Goal: Find specific page/section: Find specific page/section

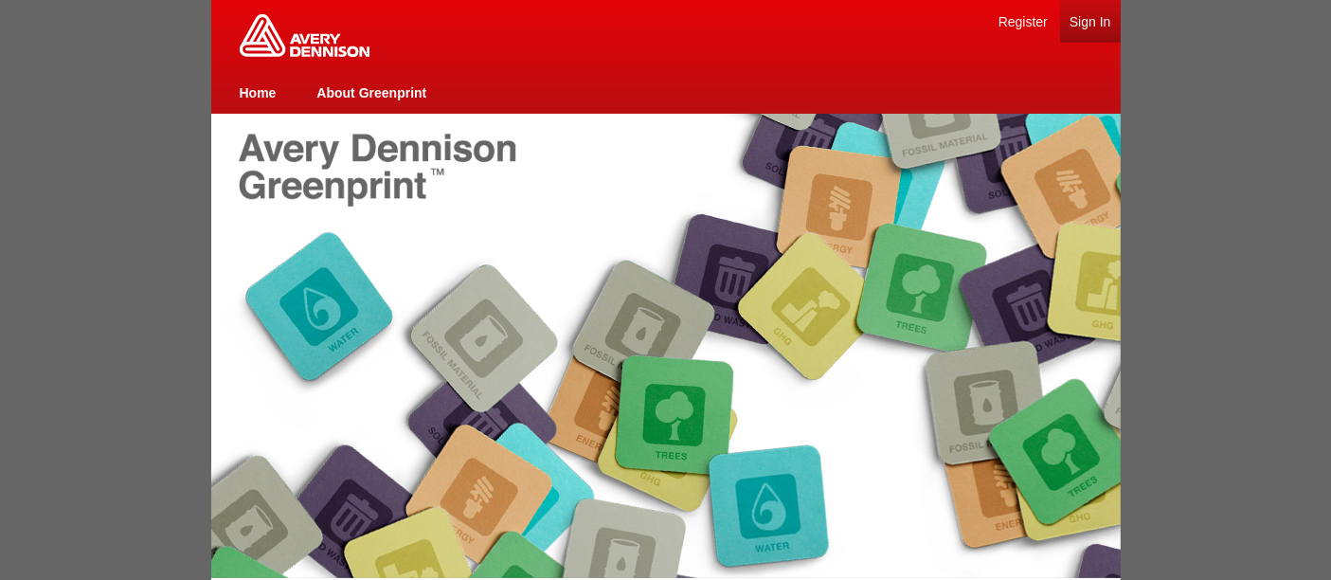
click at [1082, 19] on link "Sign In" at bounding box center [1090, 21] width 42 height 15
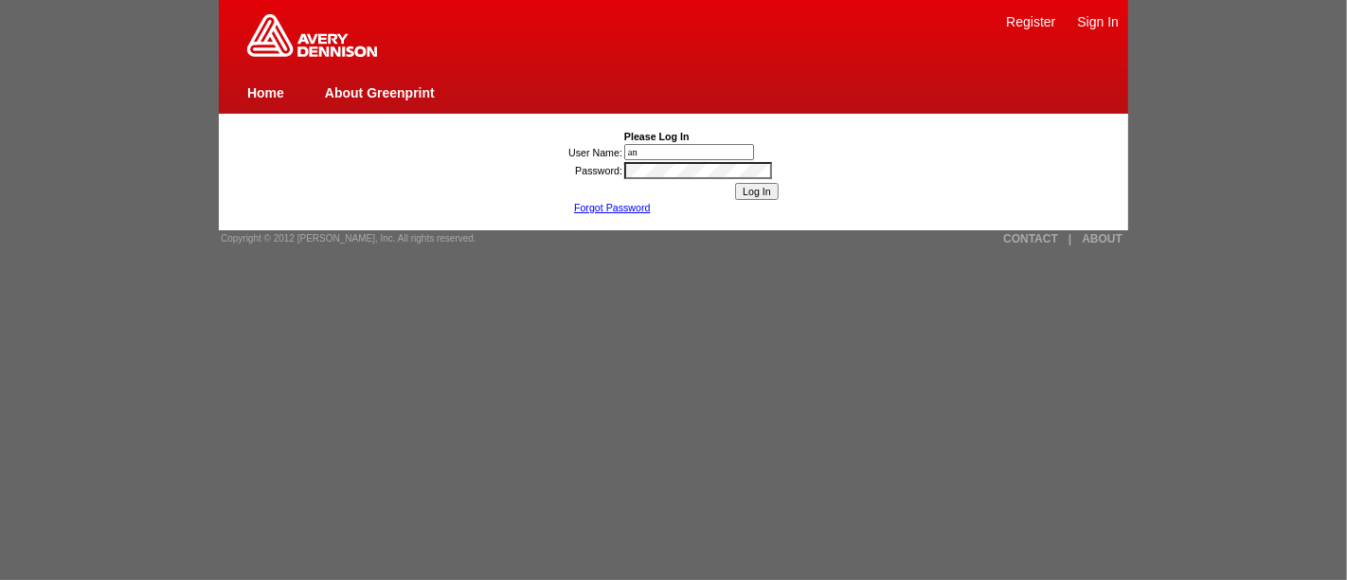
type input "anne.verhaert@eu.averydennison.com"
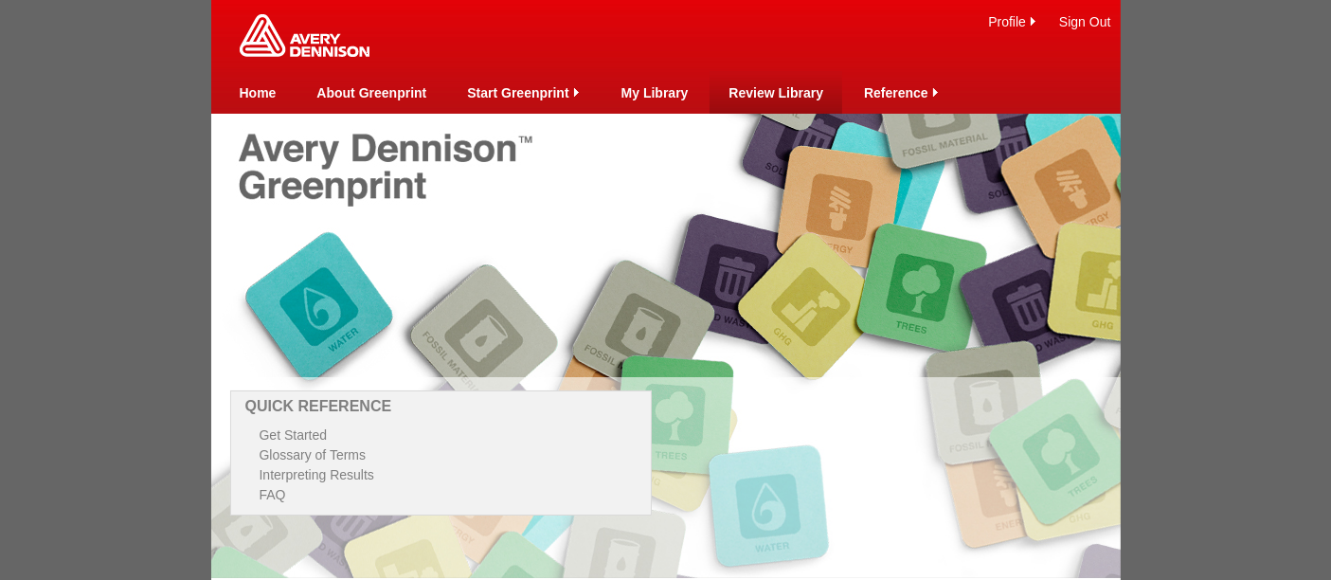
click at [760, 95] on link "Review Library" at bounding box center [775, 92] width 95 height 15
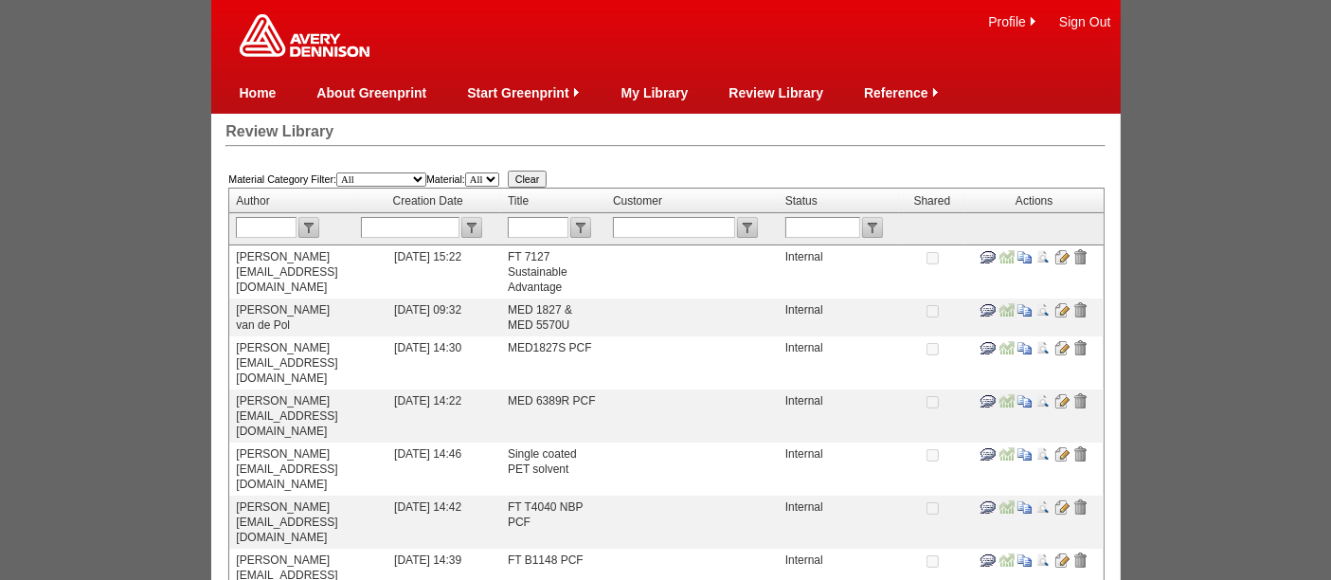
click at [568, 225] on input "text" at bounding box center [538, 227] width 61 height 21
type input "5535"
click at [591, 223] on input "submit" at bounding box center [580, 227] width 21 height 21
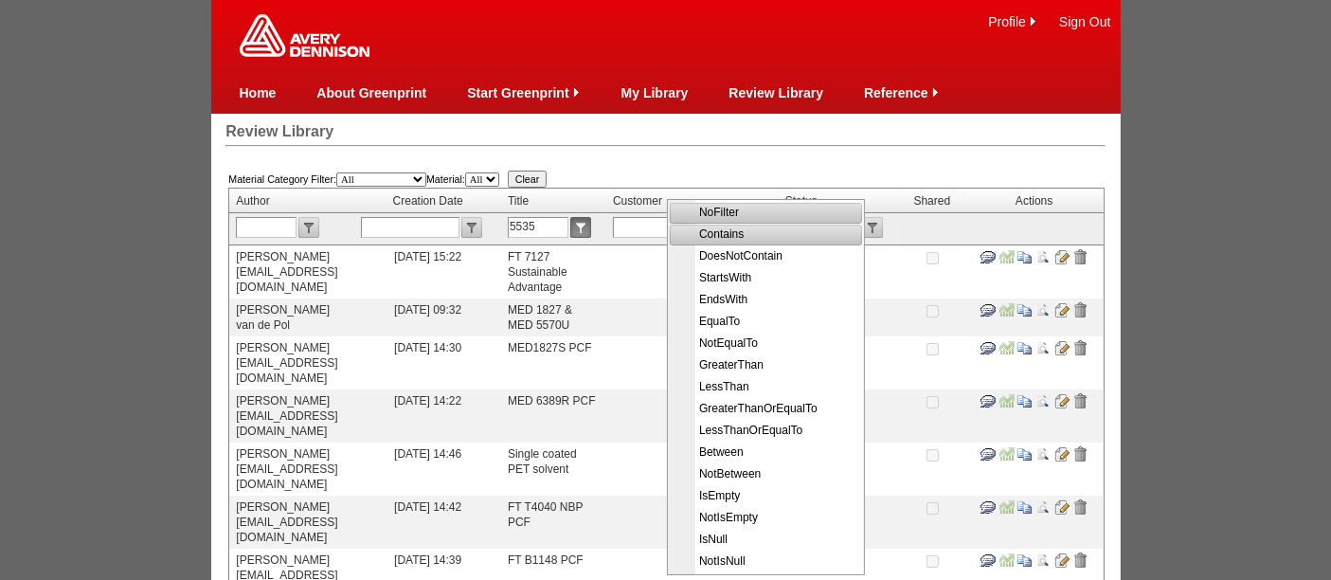
click at [711, 234] on span "Contains" at bounding box center [768, 235] width 190 height 22
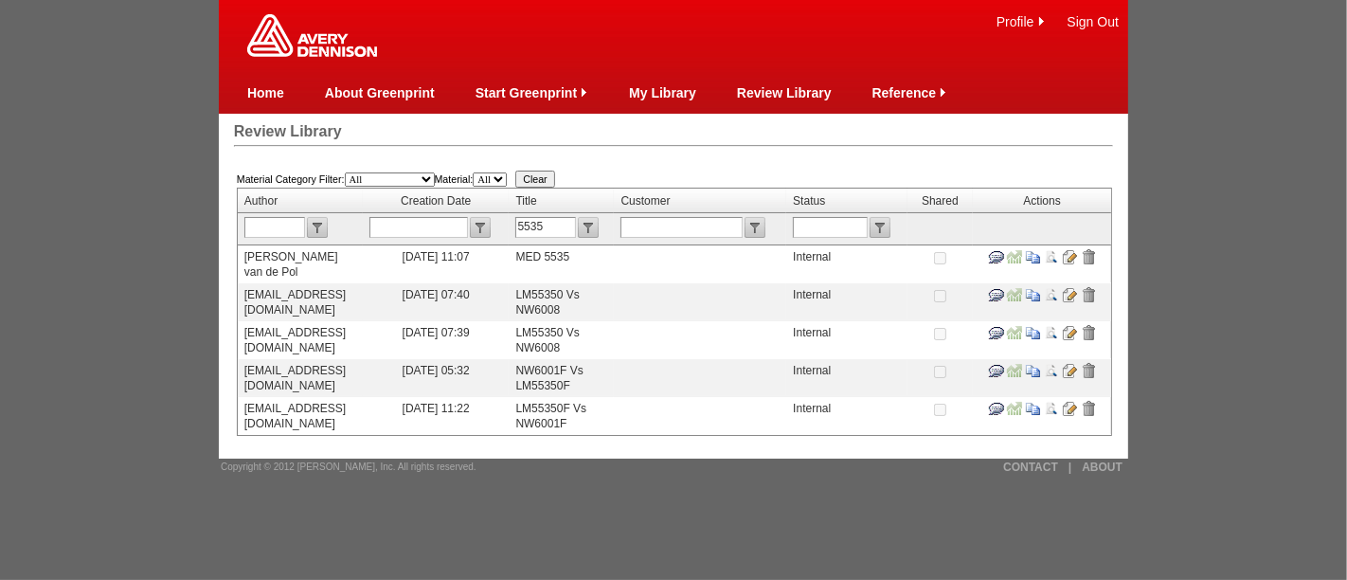
click at [1077, 254] on input "image" at bounding box center [1069, 256] width 15 height 15
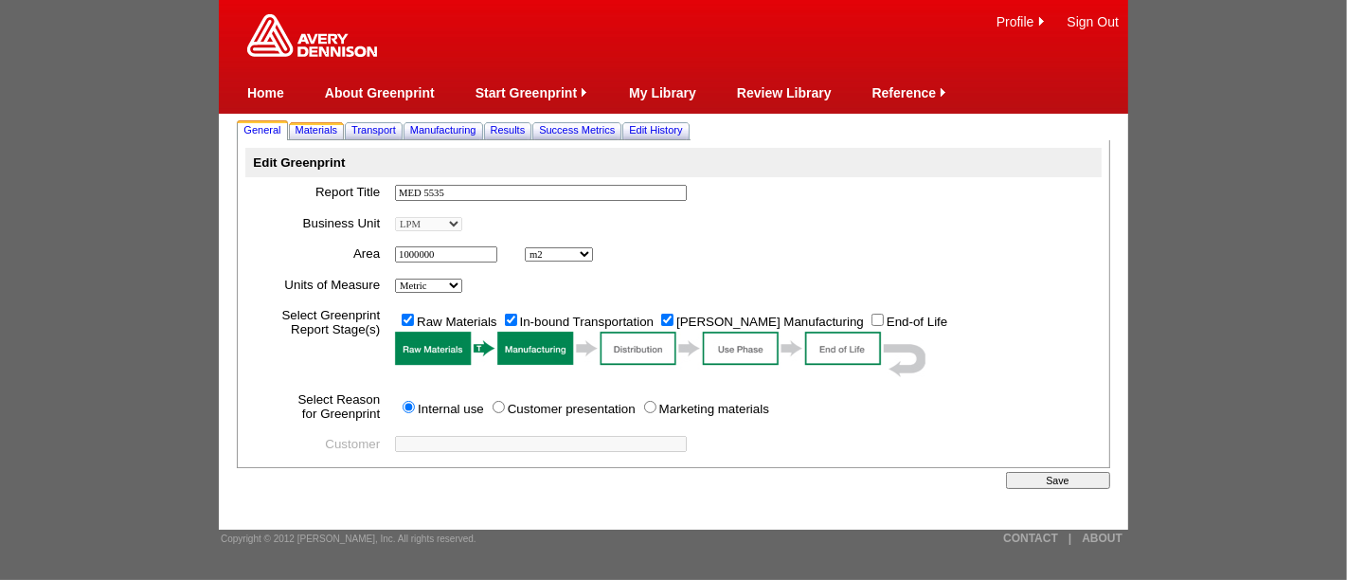
click at [323, 132] on span "Materials" at bounding box center [317, 129] width 43 height 11
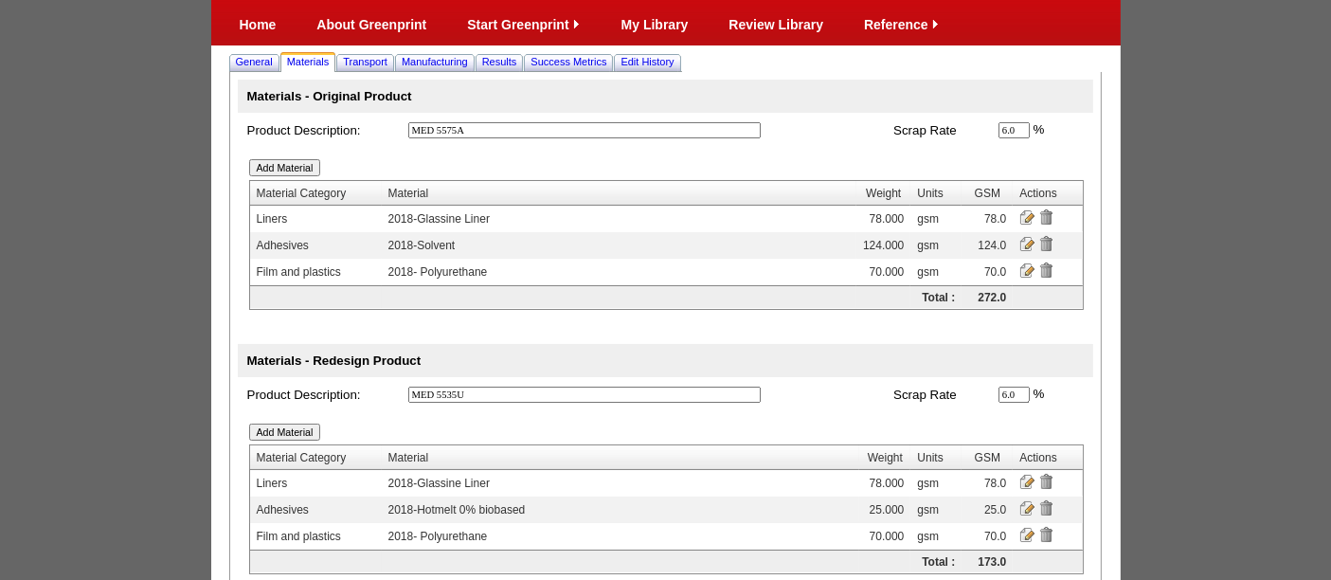
scroll to position [81, 0]
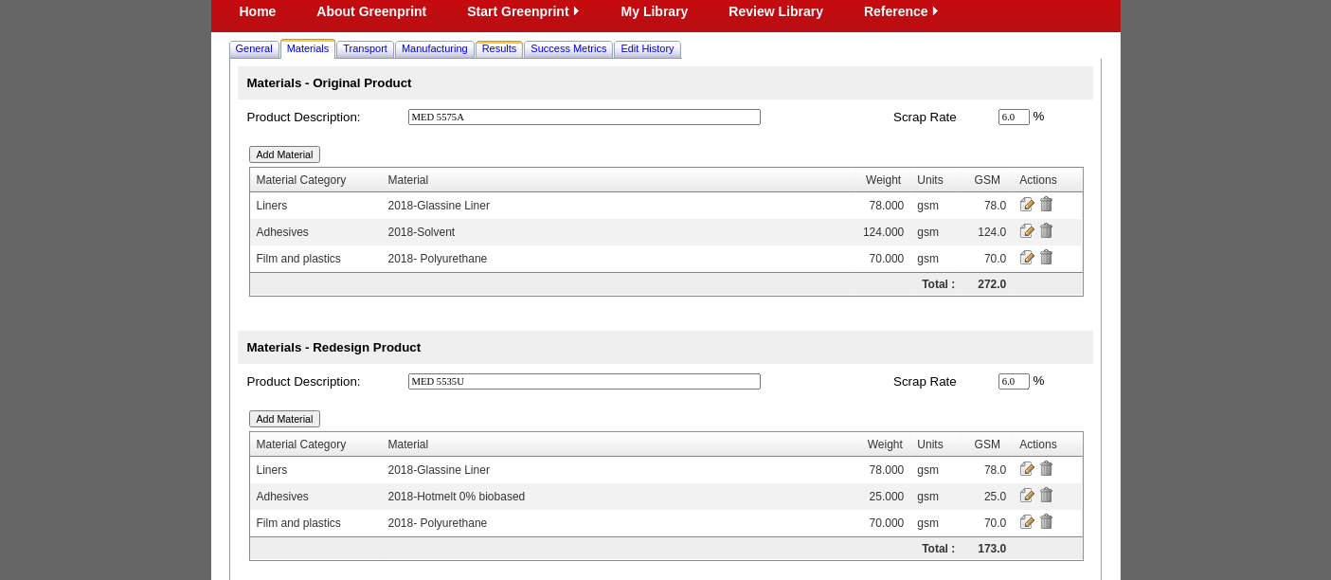
click at [517, 46] on span "Results" at bounding box center [499, 48] width 35 height 11
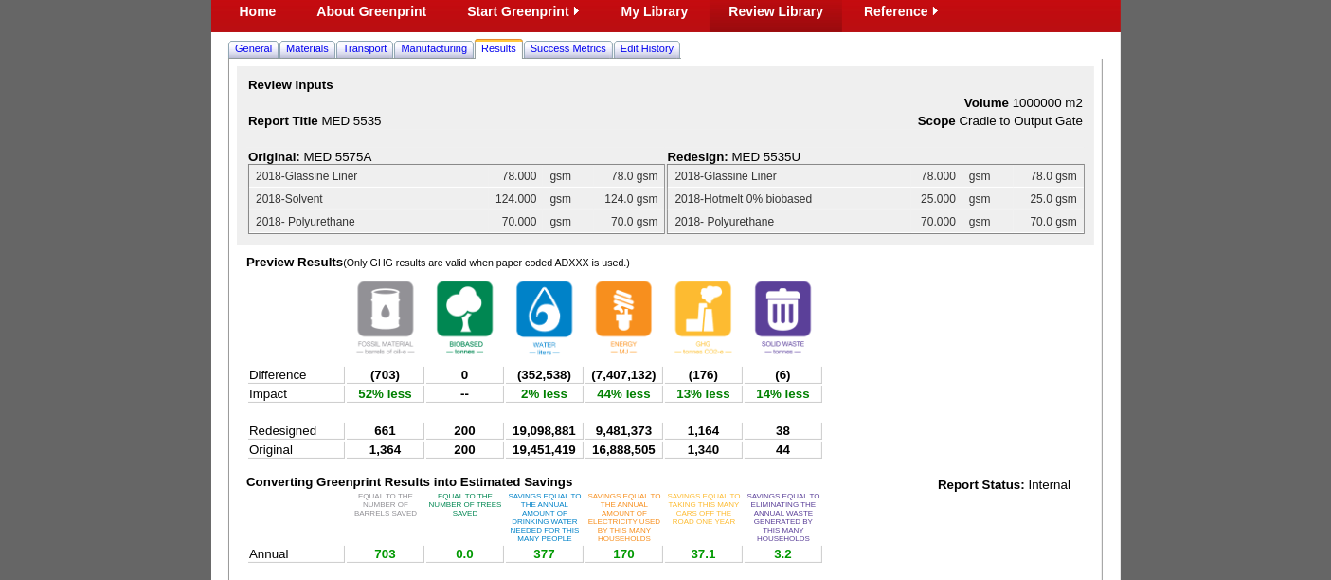
click at [790, 13] on link "Review Library" at bounding box center [775, 11] width 95 height 15
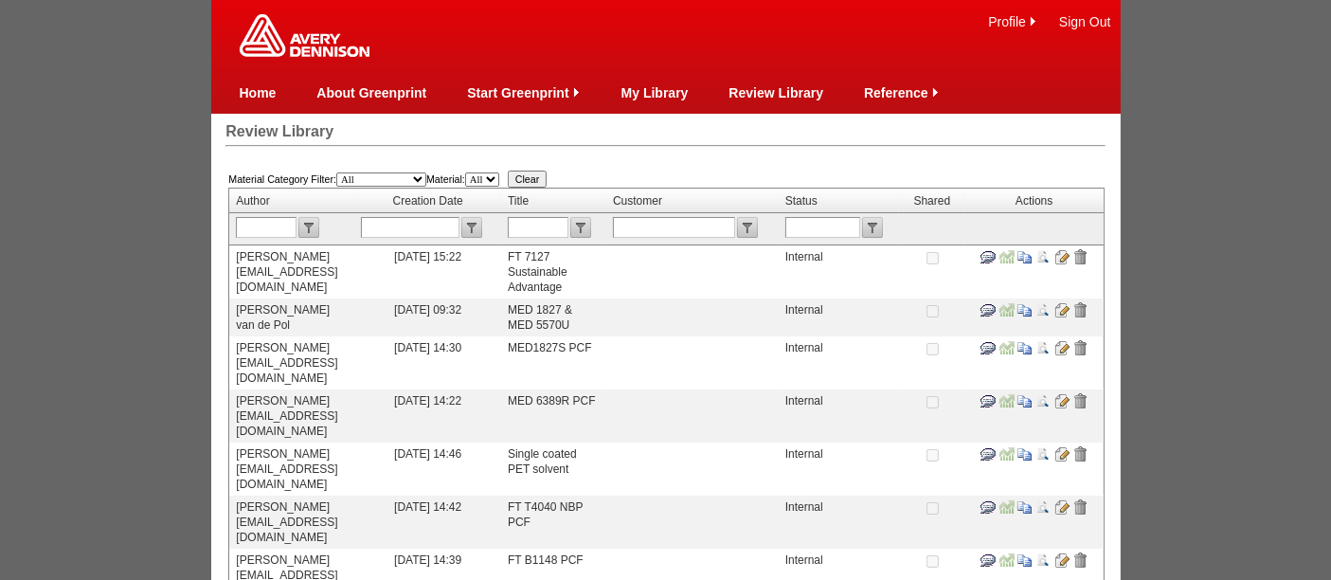
click at [568, 230] on input "text" at bounding box center [538, 227] width 61 height 21
type input "5578"
click at [591, 220] on input "submit" at bounding box center [580, 227] width 21 height 21
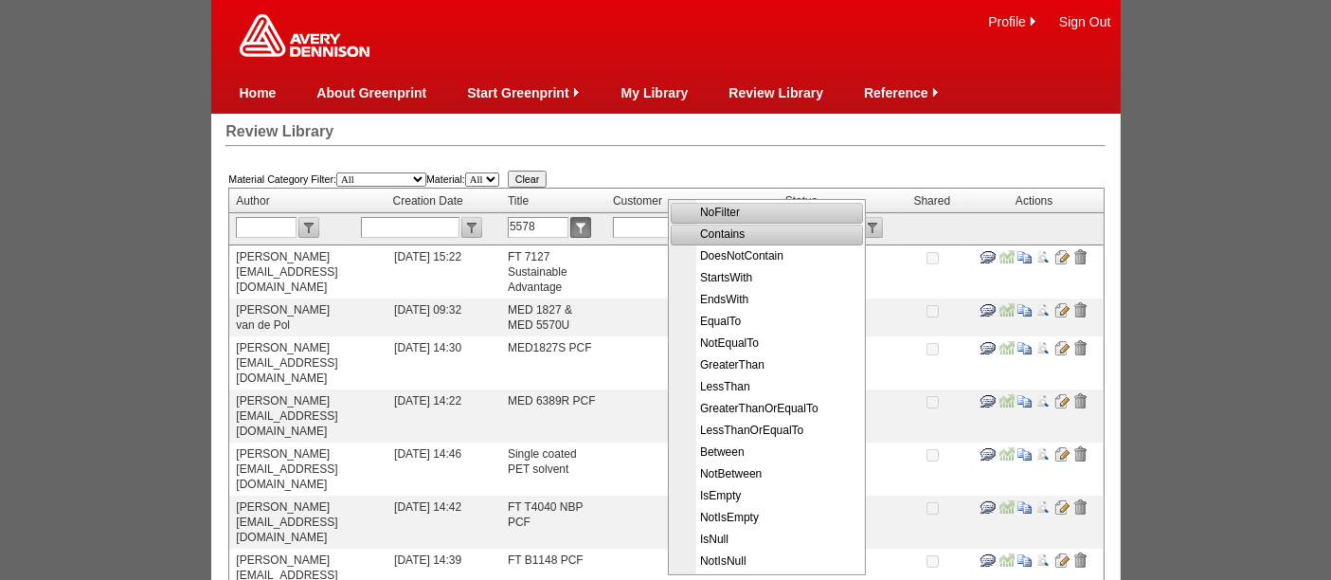
click at [714, 233] on span "Contains" at bounding box center [769, 235] width 190 height 22
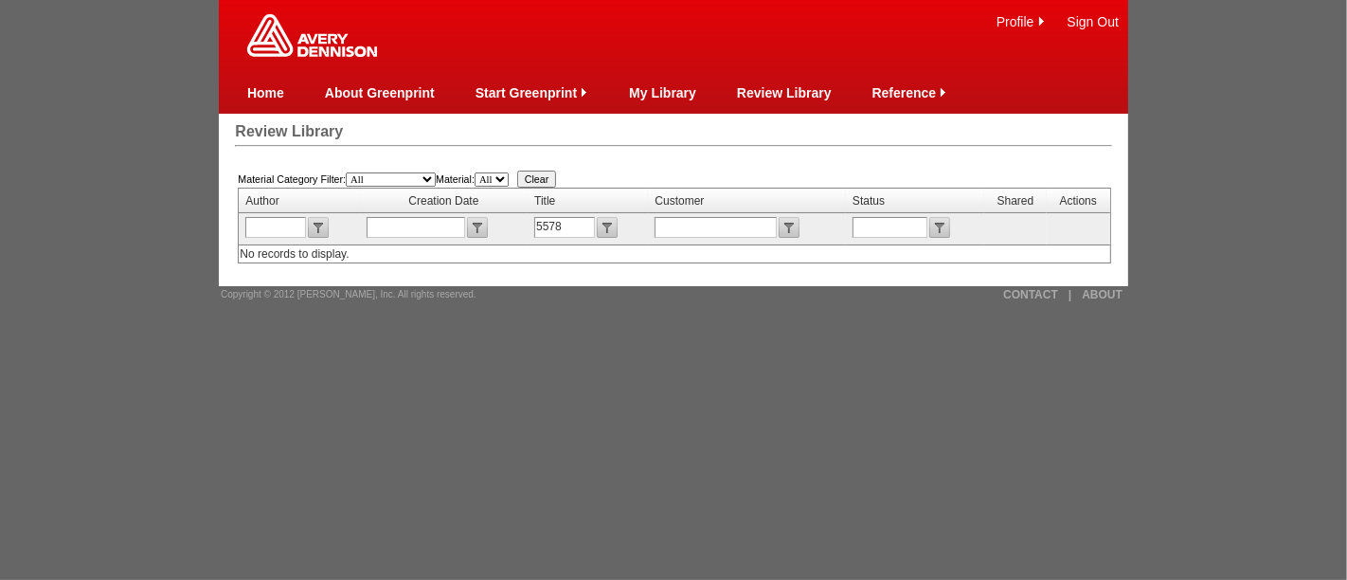
click at [538, 227] on input "5578" at bounding box center [564, 227] width 61 height 21
click at [573, 224] on input "MED 5578" at bounding box center [564, 227] width 61 height 21
type input "MED 5778"
click at [616, 225] on input "submit" at bounding box center [607, 227] width 21 height 21
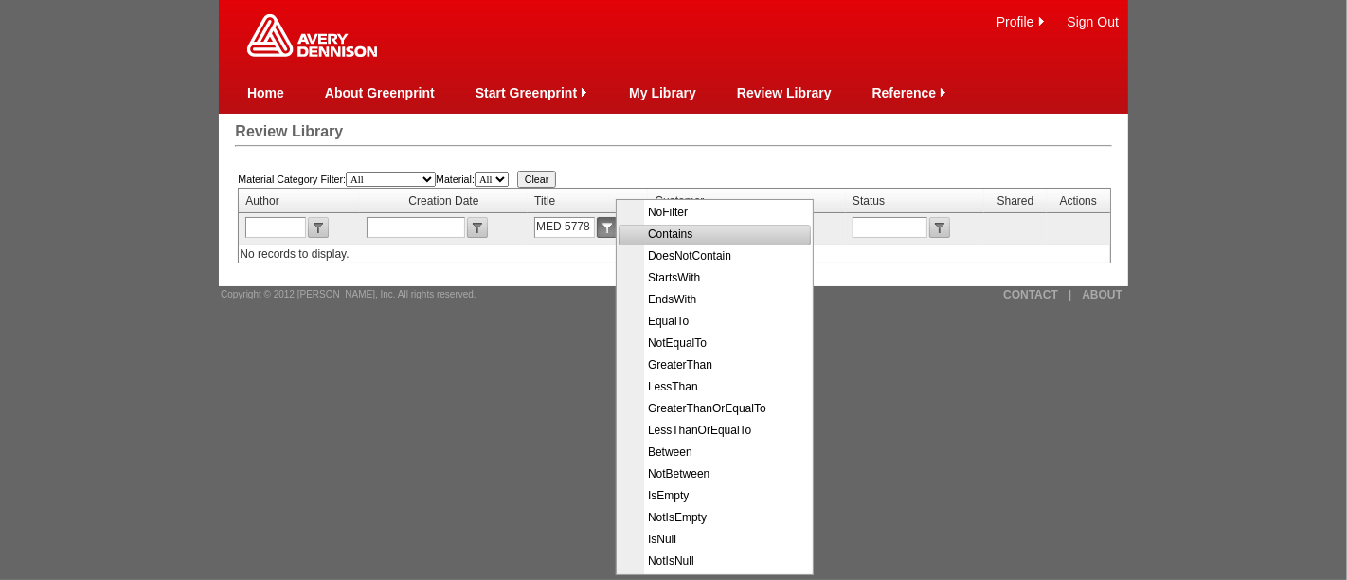
click at [682, 232] on span "Contains" at bounding box center [716, 235] width 190 height 22
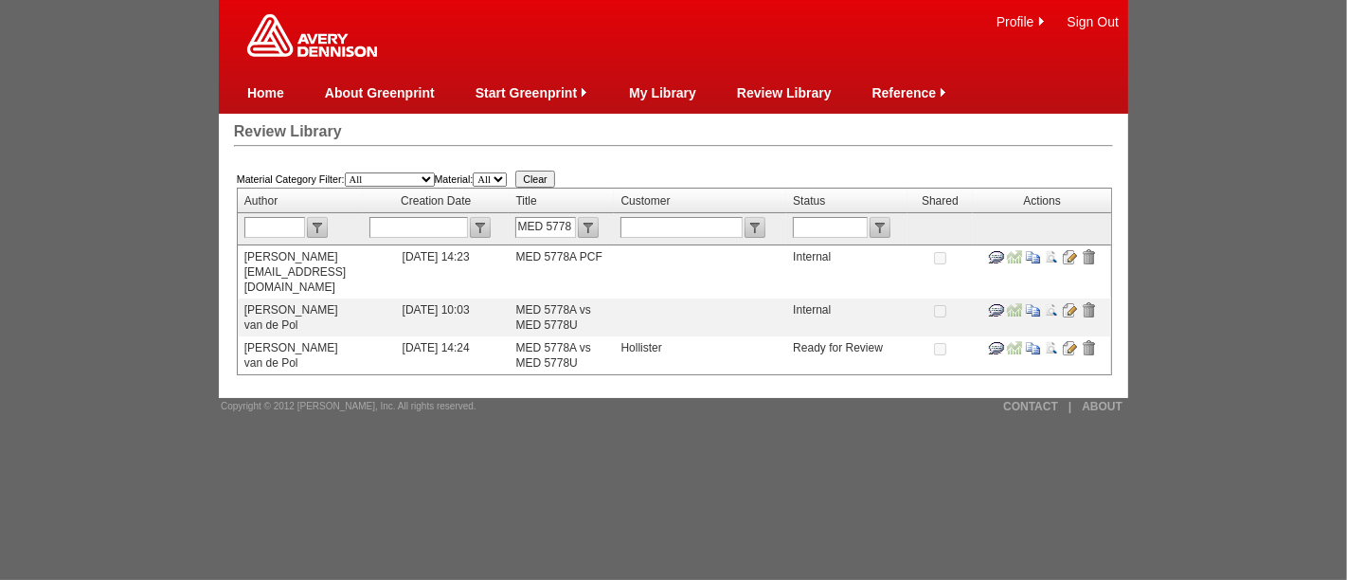
click at [1077, 302] on input "image" at bounding box center [1069, 309] width 15 height 15
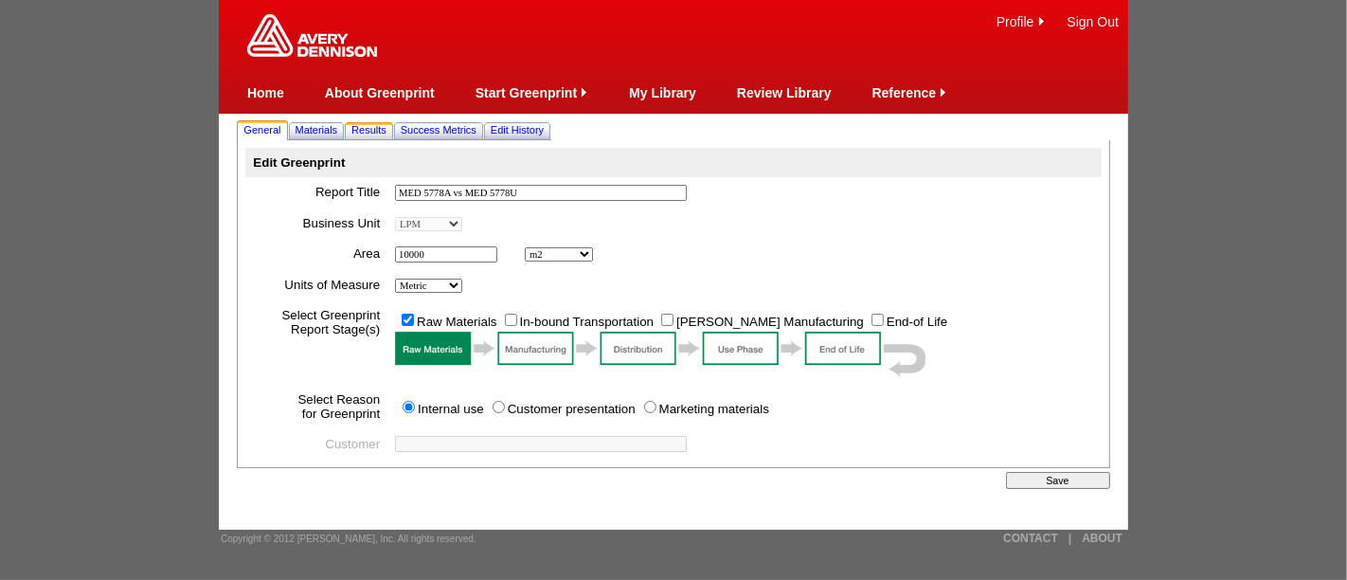
click at [385, 131] on span "Results" at bounding box center [368, 129] width 35 height 11
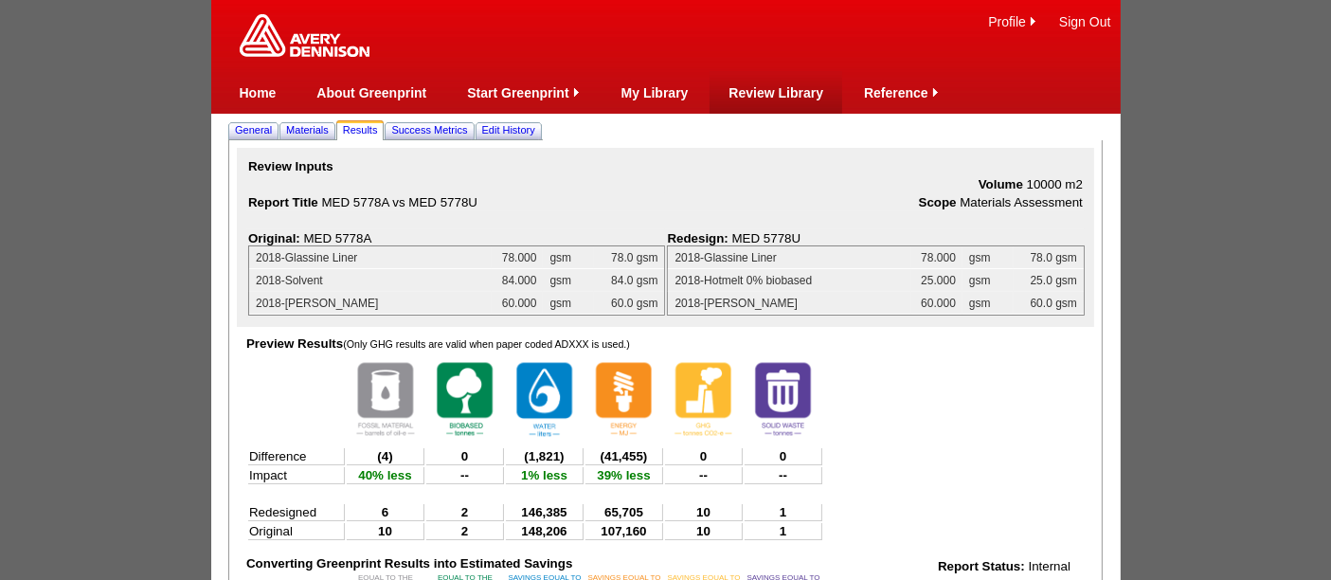
click at [772, 82] on td "Review Library" at bounding box center [775, 92] width 95 height 43
click at [781, 89] on link "Review Library" at bounding box center [775, 92] width 95 height 15
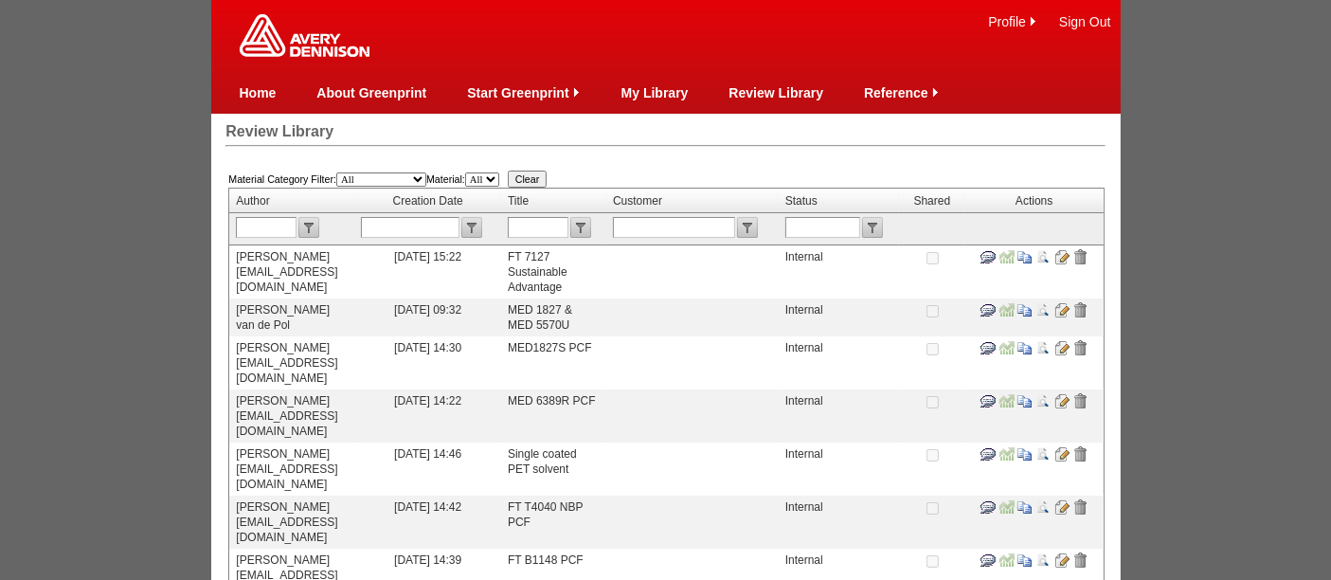
click at [568, 225] on input "text" at bounding box center [538, 227] width 61 height 21
type input "5762"
click at [591, 225] on input "submit" at bounding box center [580, 227] width 21 height 21
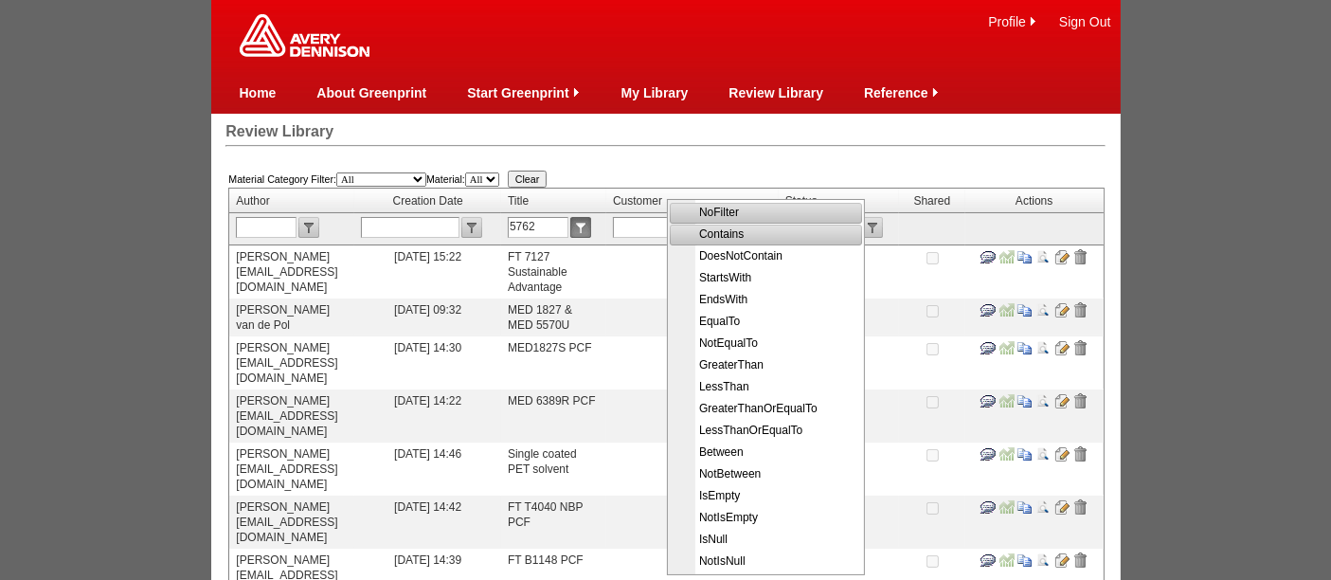
click at [722, 234] on span "Contains" at bounding box center [768, 235] width 190 height 22
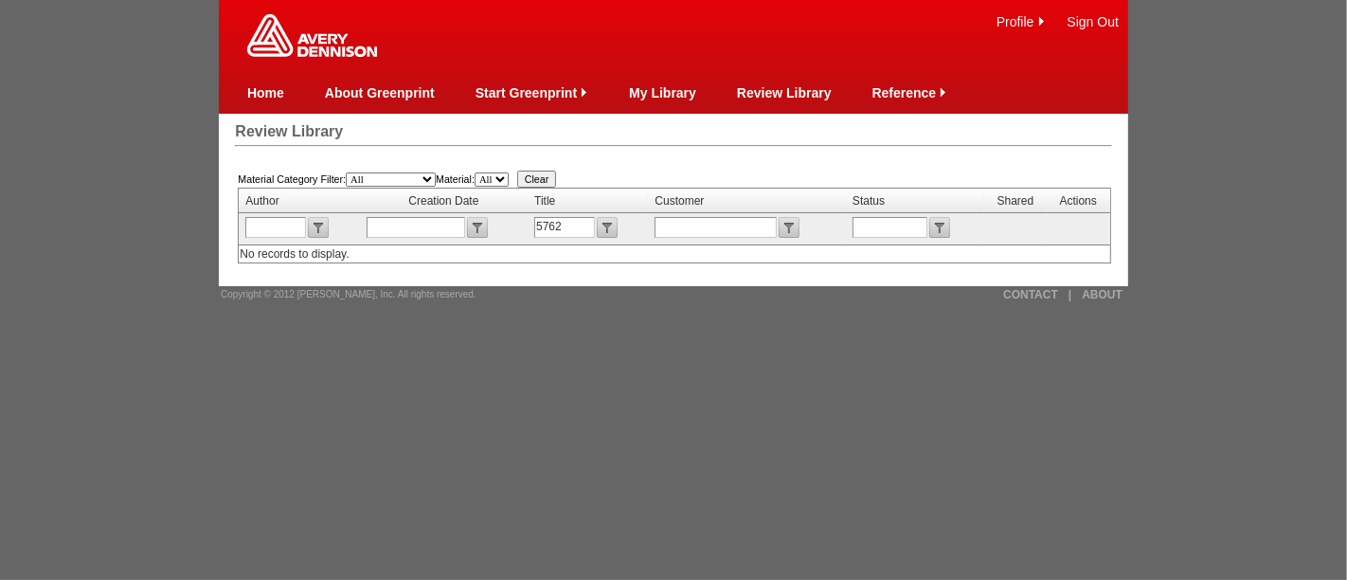
click at [570, 222] on input "5762" at bounding box center [564, 227] width 61 height 21
type input "5535"
click at [608, 228] on input "submit" at bounding box center [607, 227] width 21 height 21
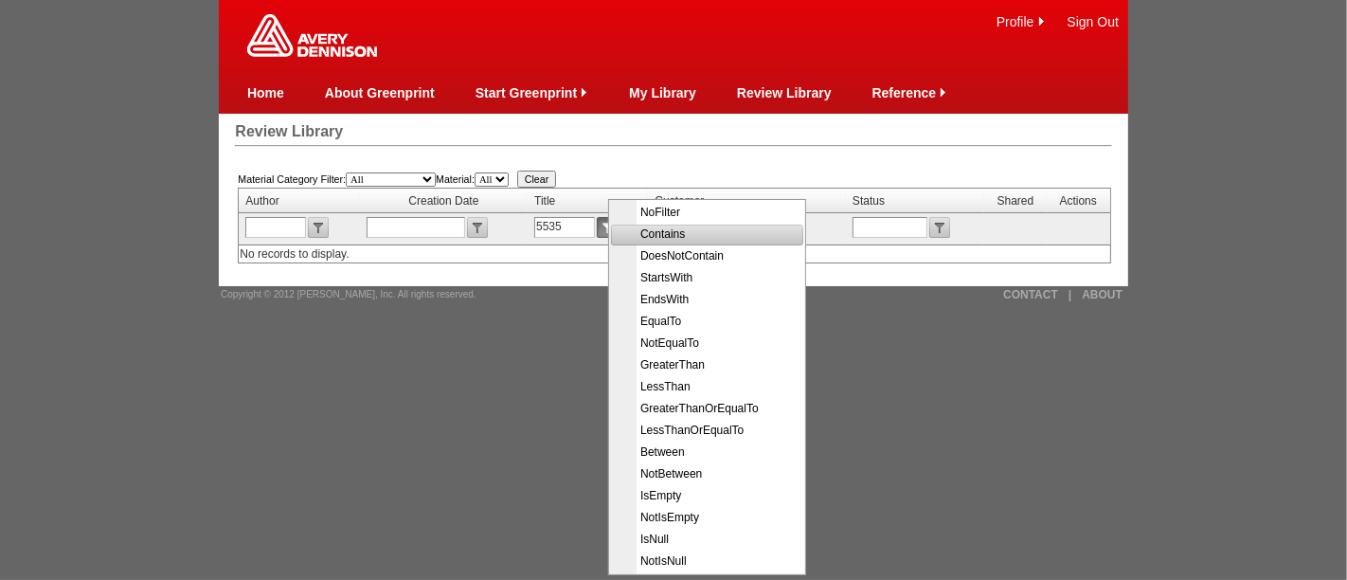
click at [657, 235] on span "Contains" at bounding box center [709, 235] width 190 height 22
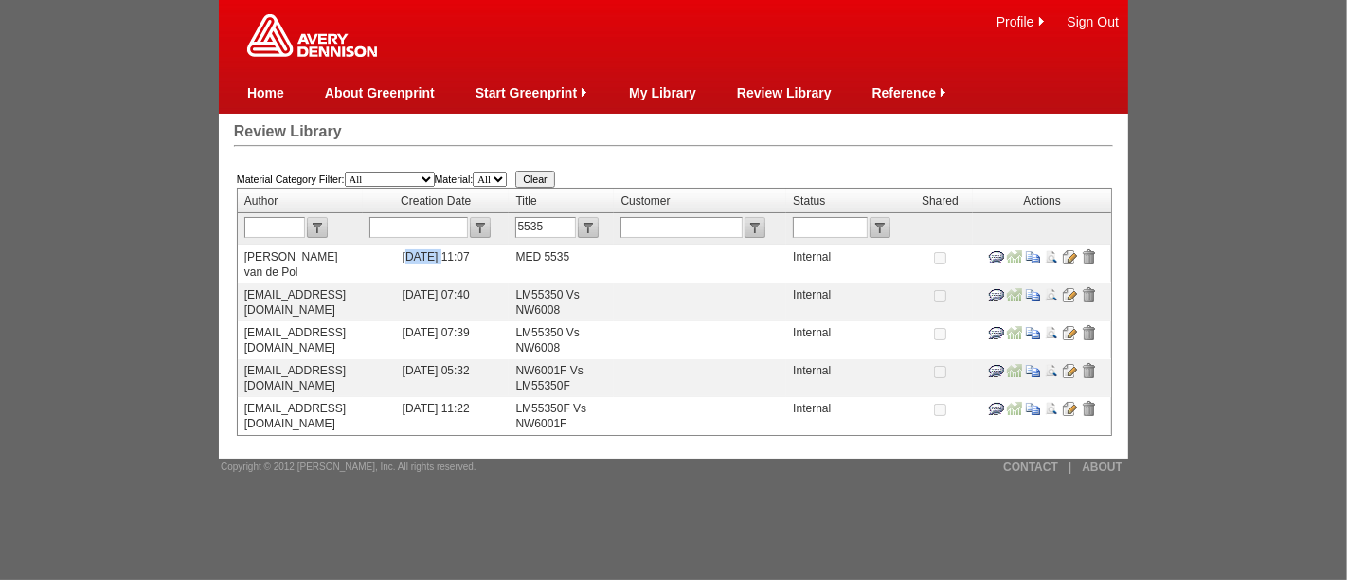
drag, startPoint x: 467, startPoint y: 256, endPoint x: 501, endPoint y: 256, distance: 34.1
click at [501, 256] on td "[DATE] 11:07" at bounding box center [436, 264] width 147 height 38
drag, startPoint x: 461, startPoint y: 257, endPoint x: 511, endPoint y: 256, distance: 49.3
click at [510, 256] on td "[DATE] 11:07" at bounding box center [436, 264] width 147 height 38
copy td "[DATE]"
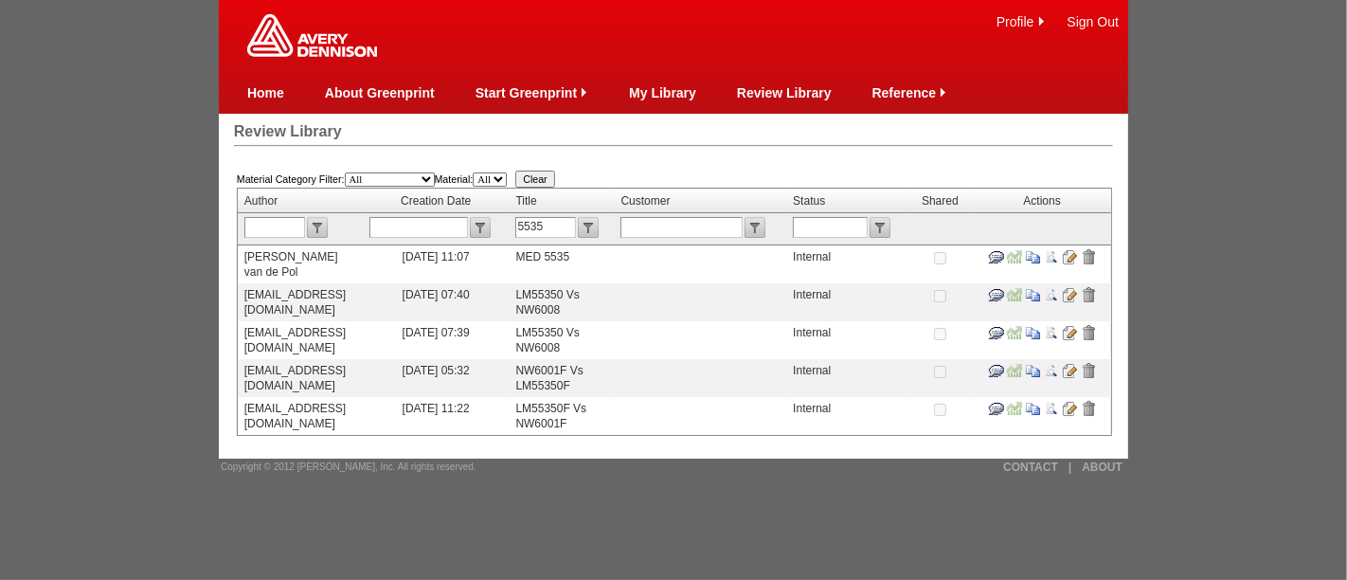
click at [576, 231] on input "5535" at bounding box center [545, 227] width 61 height 21
type input "5778"
click at [599, 230] on input "submit" at bounding box center [588, 227] width 21 height 21
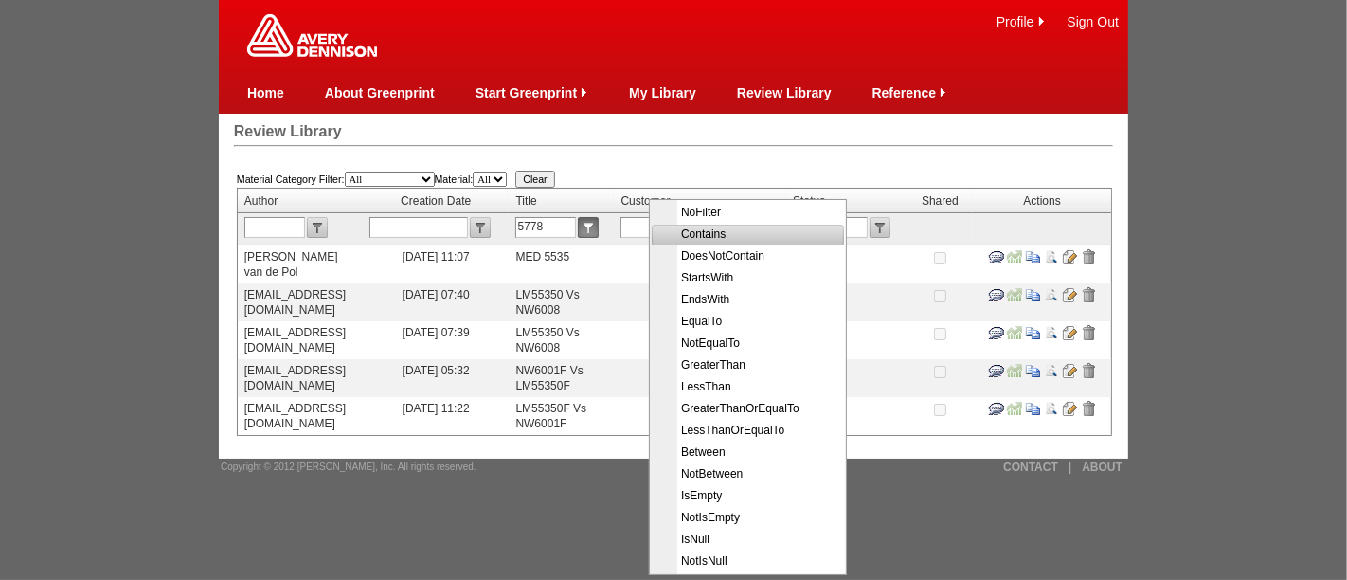
click at [691, 234] on span "Contains" at bounding box center [750, 235] width 190 height 22
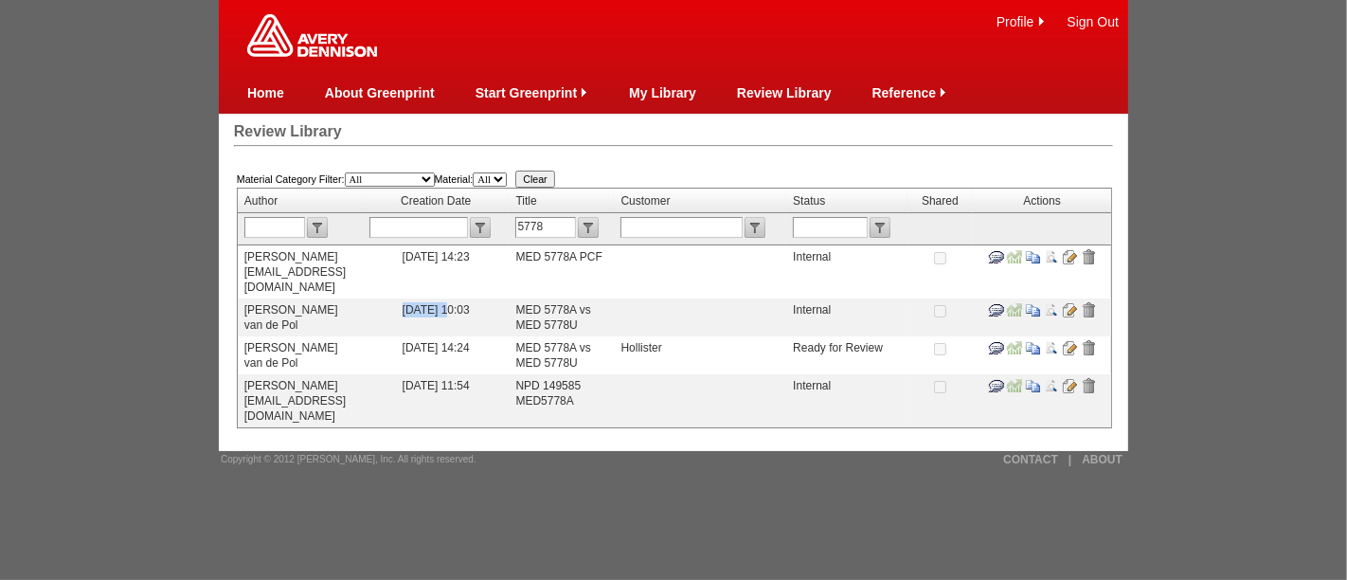
drag, startPoint x: 472, startPoint y: 295, endPoint x: 512, endPoint y: 294, distance: 40.7
click at [510, 298] on td "[DATE] 10:03" at bounding box center [436, 317] width 147 height 38
copy td "[DATE]"
